Goal: Information Seeking & Learning: Learn about a topic

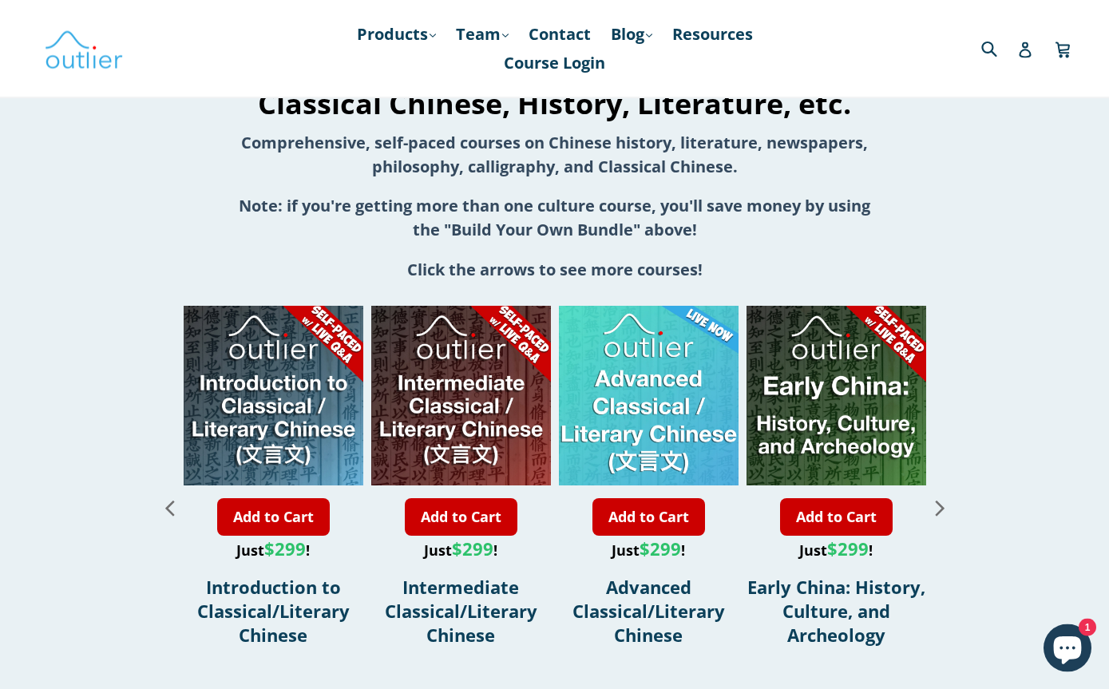
scroll to position [1702, 0]
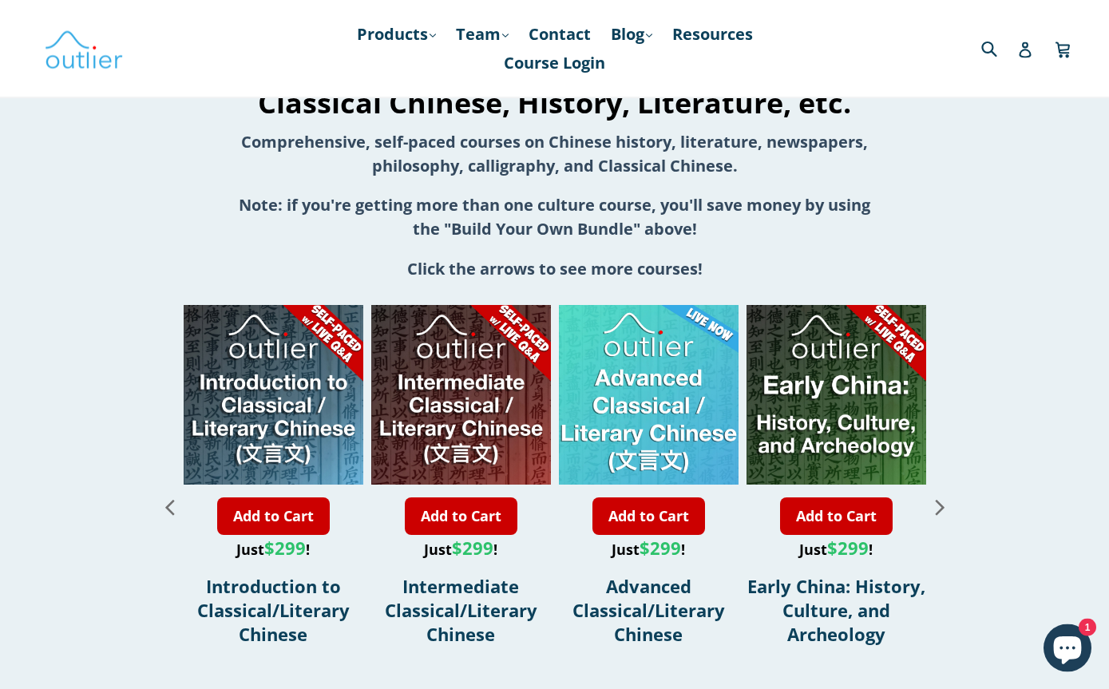
click at [931, 514] on icon "Next slide" at bounding box center [940, 508] width 28 height 28
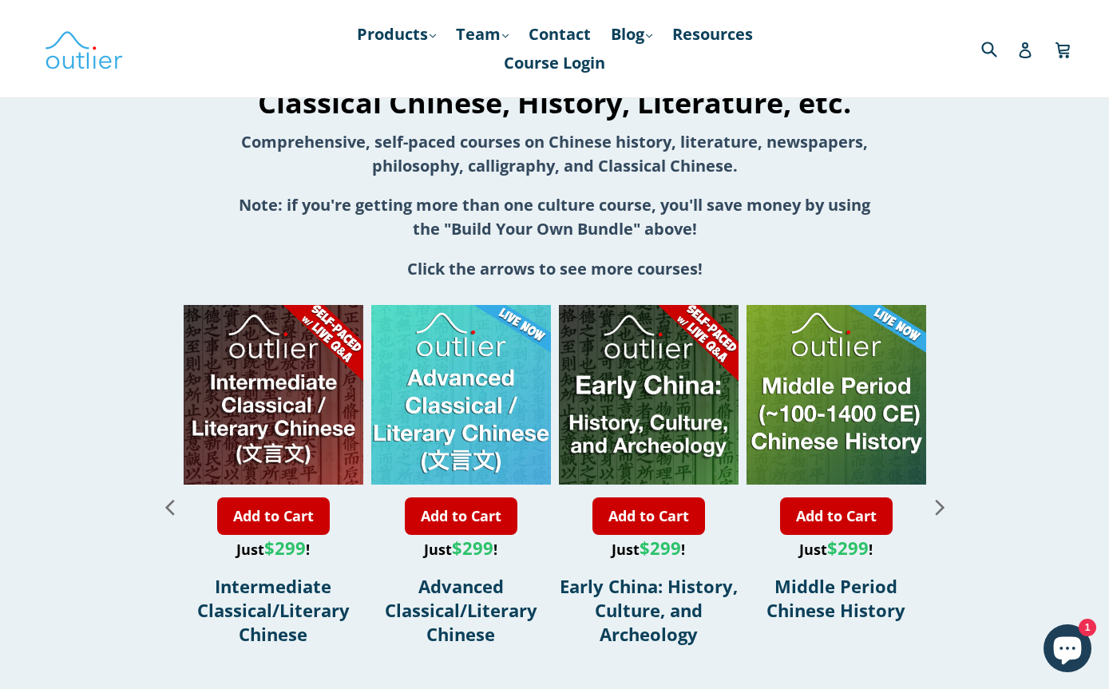
click at [939, 513] on icon "Next slide" at bounding box center [940, 507] width 28 height 28
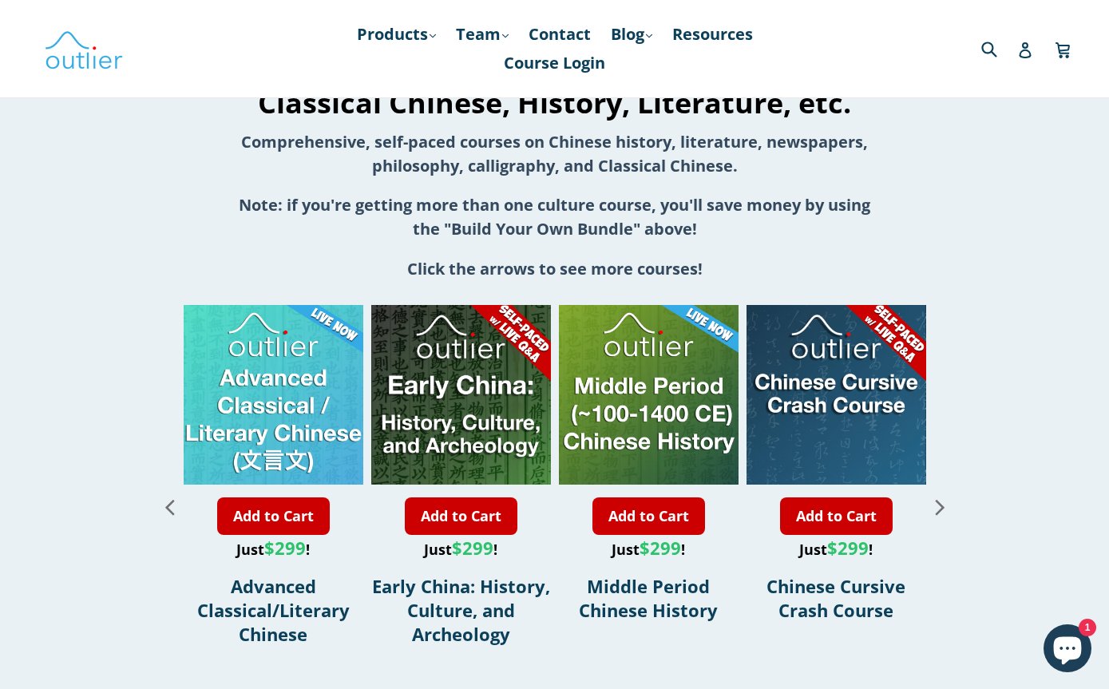
click at [937, 514] on icon "Next slide" at bounding box center [940, 507] width 28 height 28
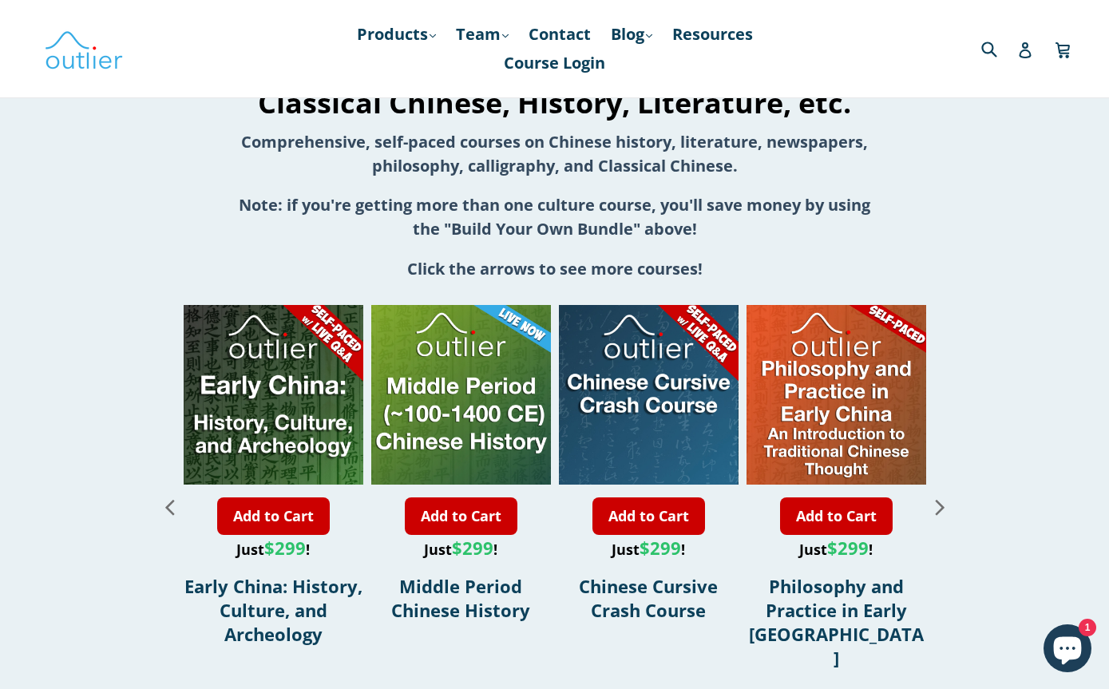
click at [943, 514] on icon "Next slide" at bounding box center [940, 507] width 28 height 28
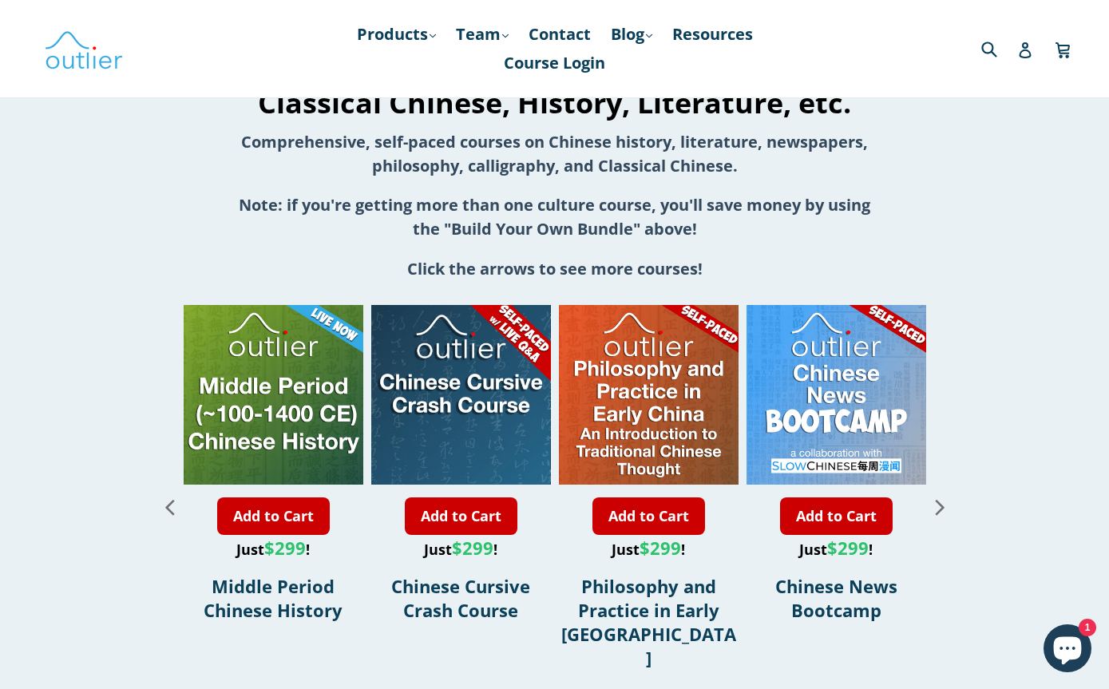
click at [941, 510] on icon "Next slide" at bounding box center [939, 507] width 9 height 15
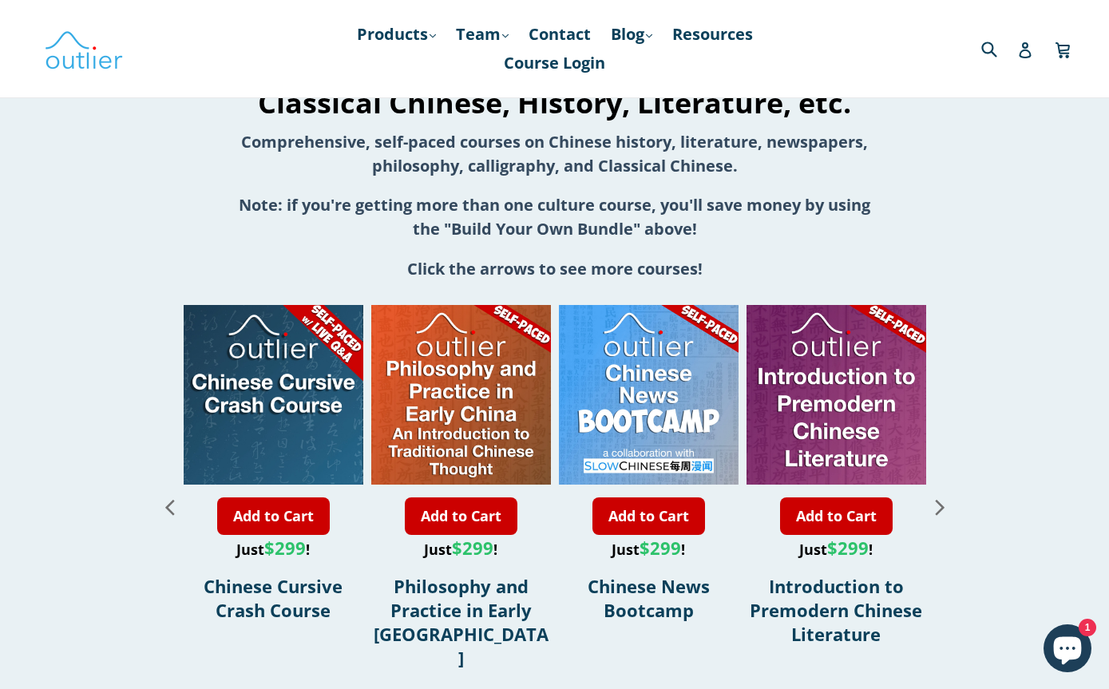
click at [947, 514] on icon "Next slide" at bounding box center [940, 507] width 28 height 28
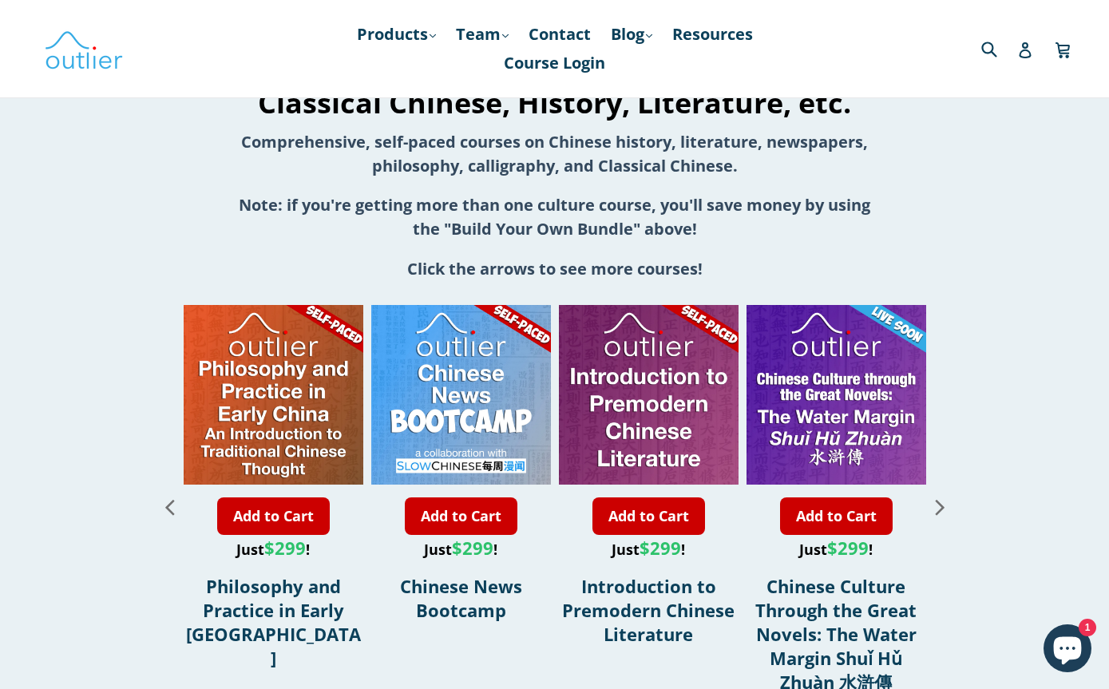
click at [947, 513] on icon "Next slide" at bounding box center [940, 507] width 28 height 28
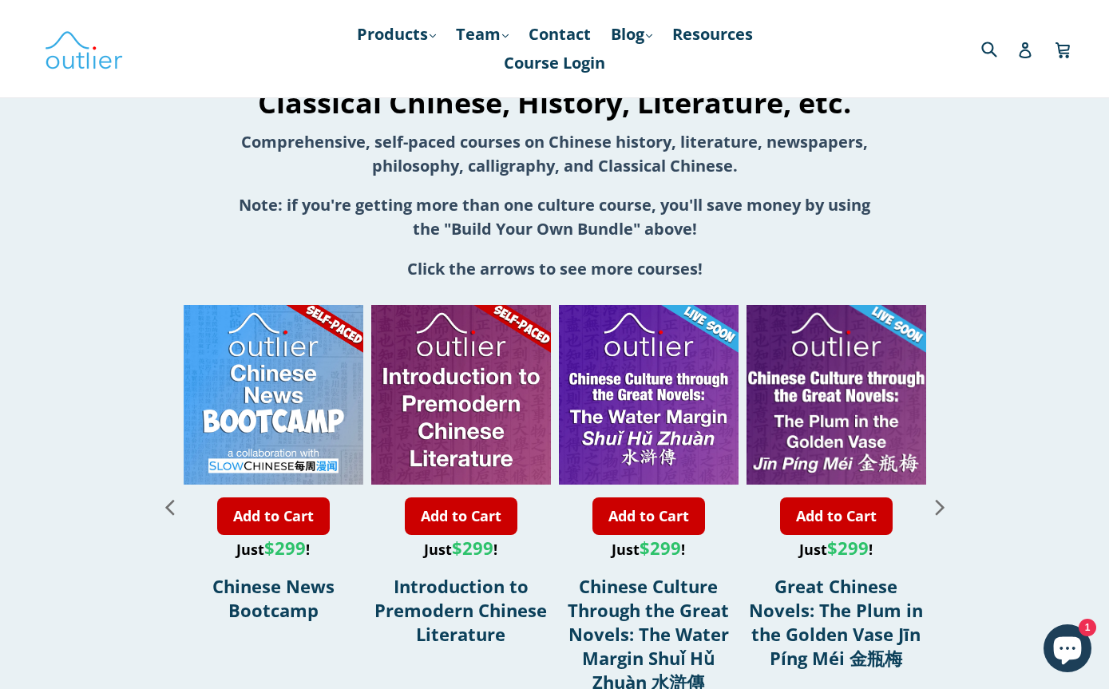
click at [945, 514] on icon "Next slide" at bounding box center [940, 507] width 28 height 28
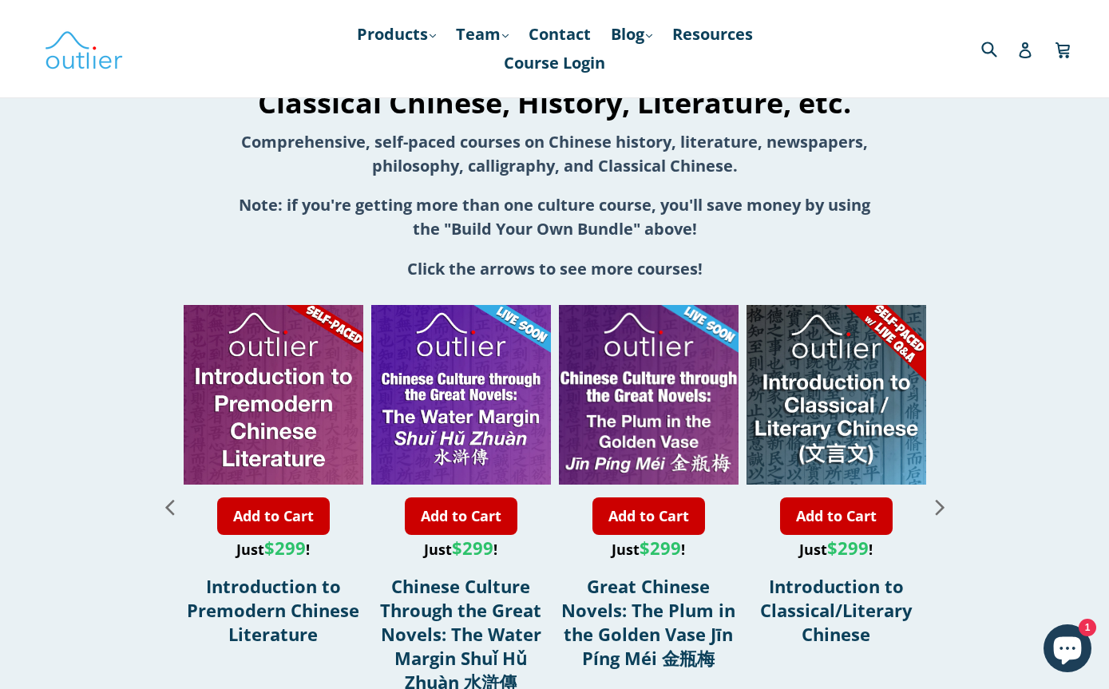
click at [945, 514] on icon "Next slide" at bounding box center [940, 507] width 28 height 28
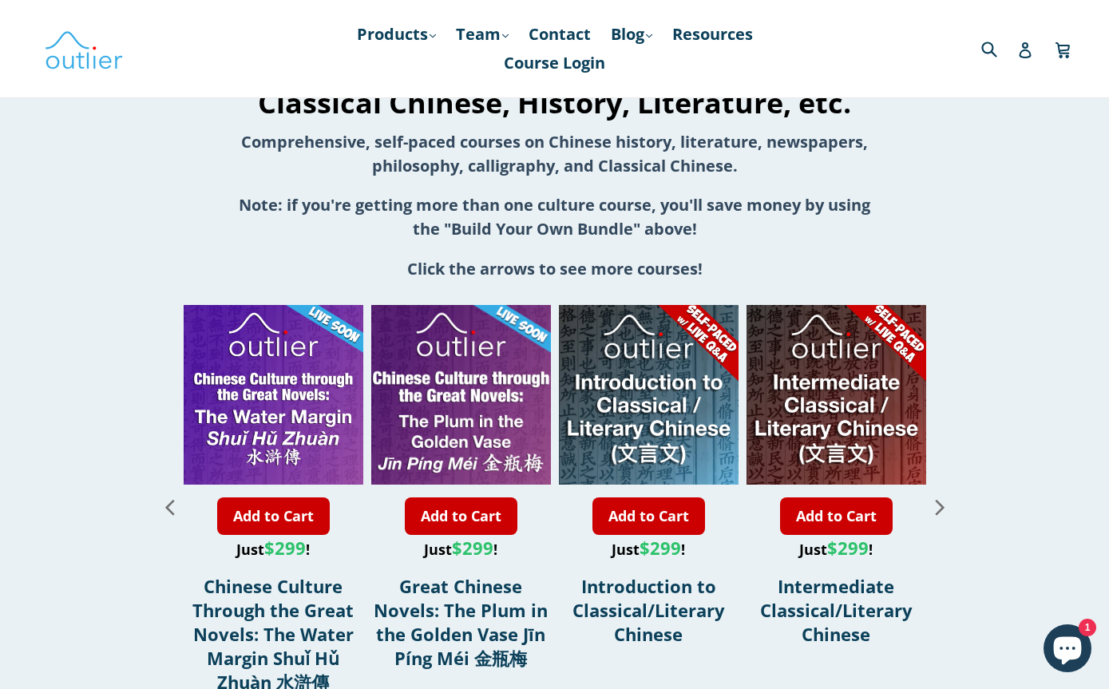
click at [948, 514] on icon "Next slide" at bounding box center [940, 507] width 28 height 28
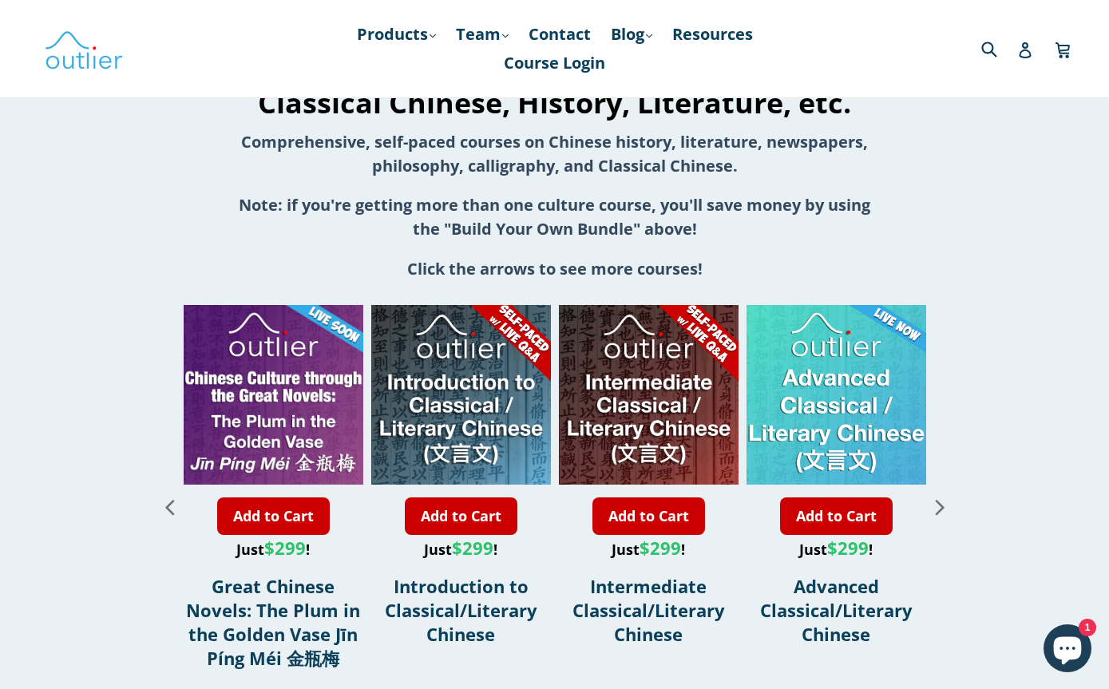
click at [946, 513] on icon "Next slide" at bounding box center [940, 507] width 28 height 28
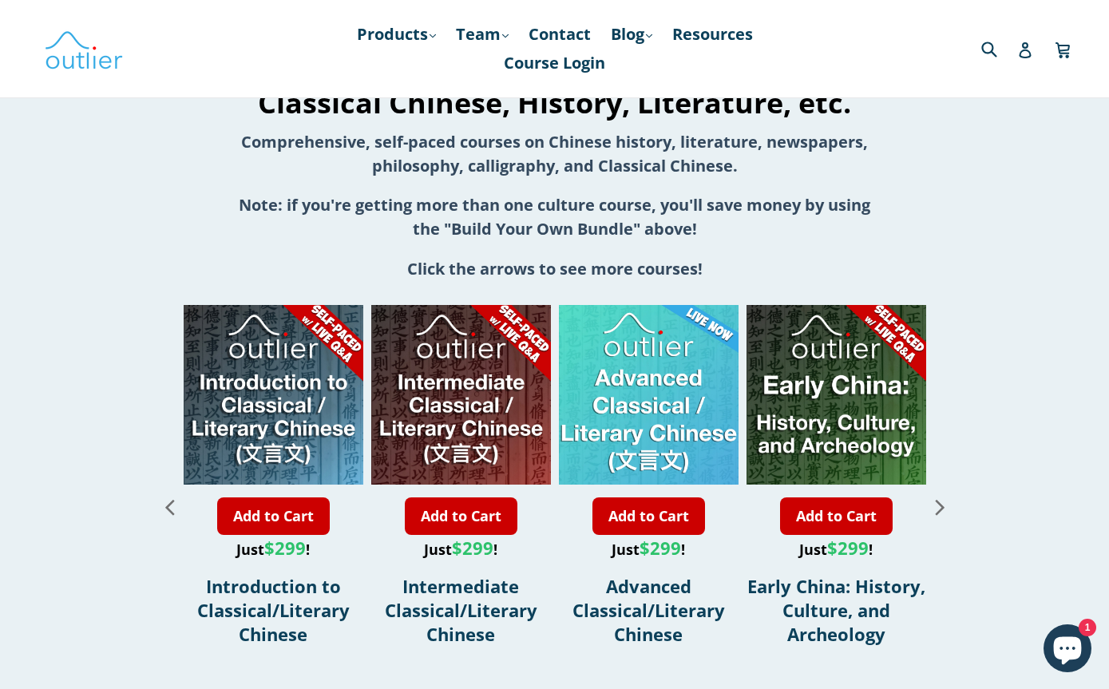
click at [947, 512] on icon "Next slide" at bounding box center [940, 507] width 28 height 28
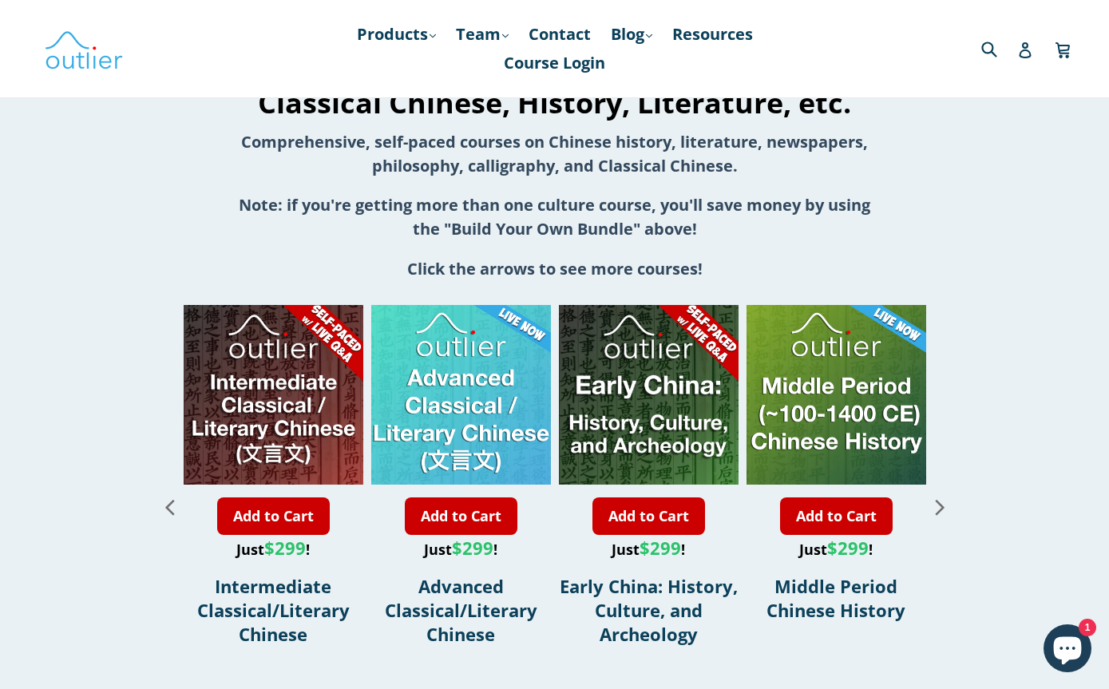
click at [946, 512] on icon "Next slide" at bounding box center [940, 507] width 28 height 28
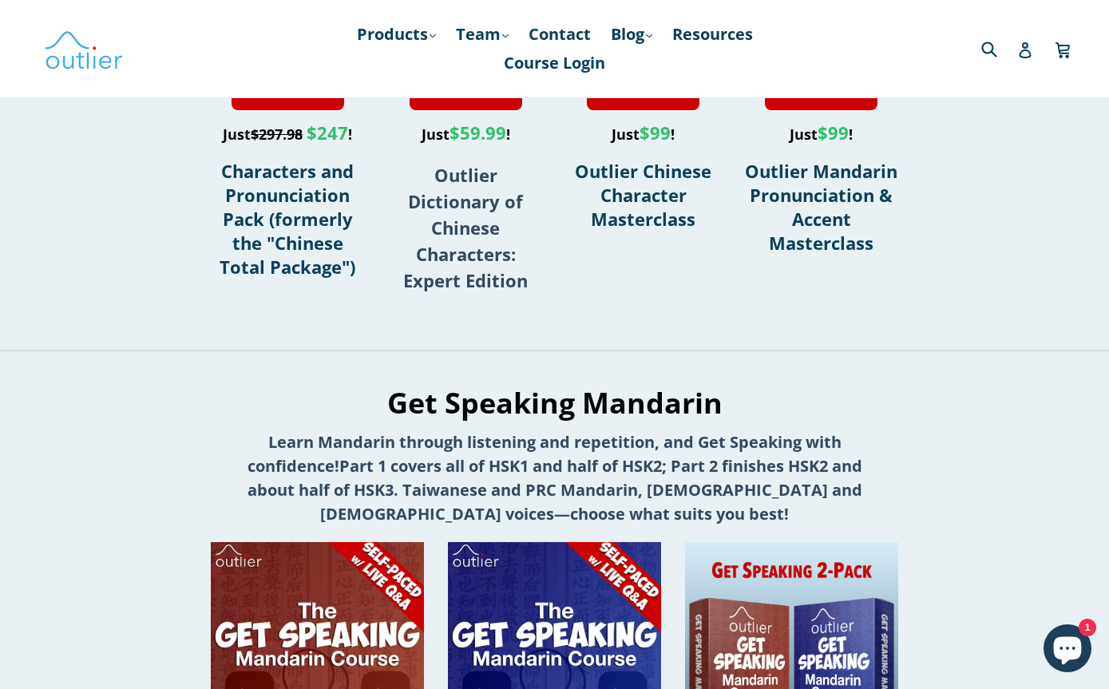
scroll to position [785, 0]
